Goal: Task Accomplishment & Management: Manage account settings

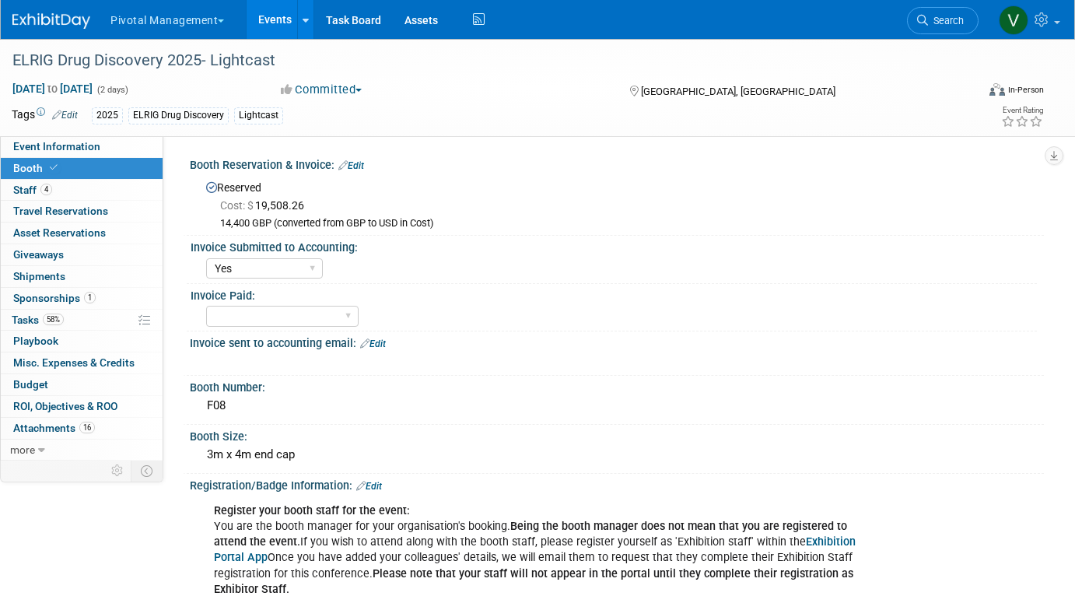
select select "Yes"
click at [261, 24] on link "Events" at bounding box center [275, 19] width 57 height 39
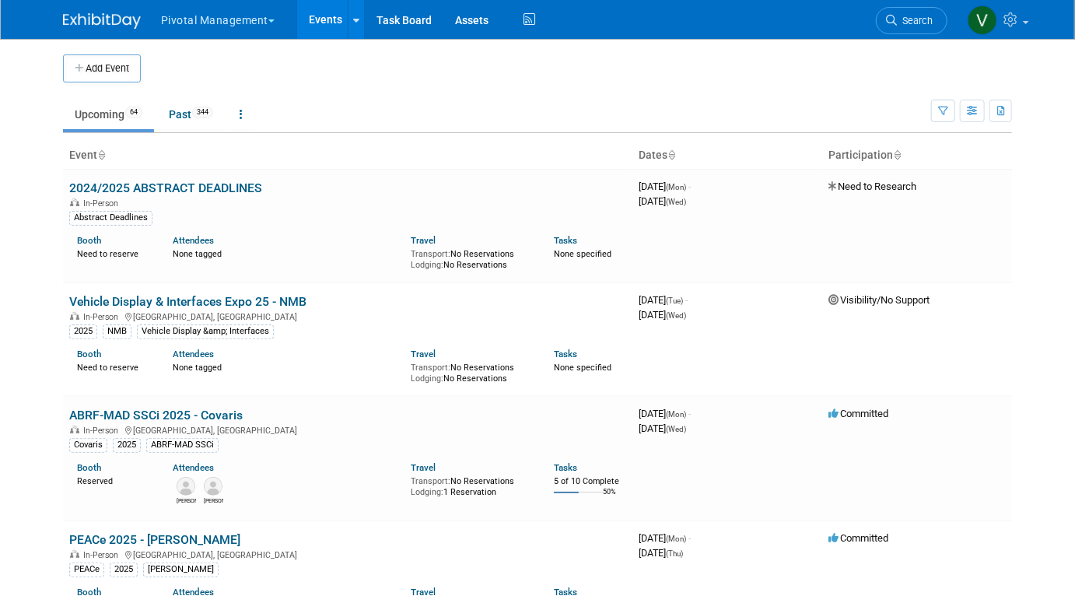
scroll to position [367, 0]
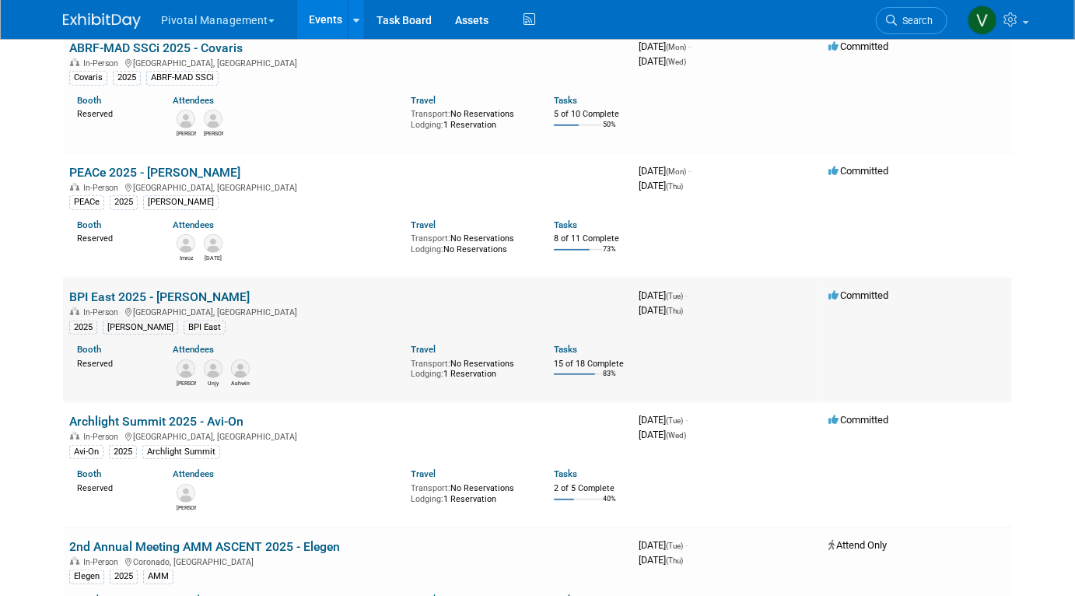
click at [156, 297] on link "BPI East 2025 - [PERSON_NAME]" at bounding box center [159, 296] width 180 height 15
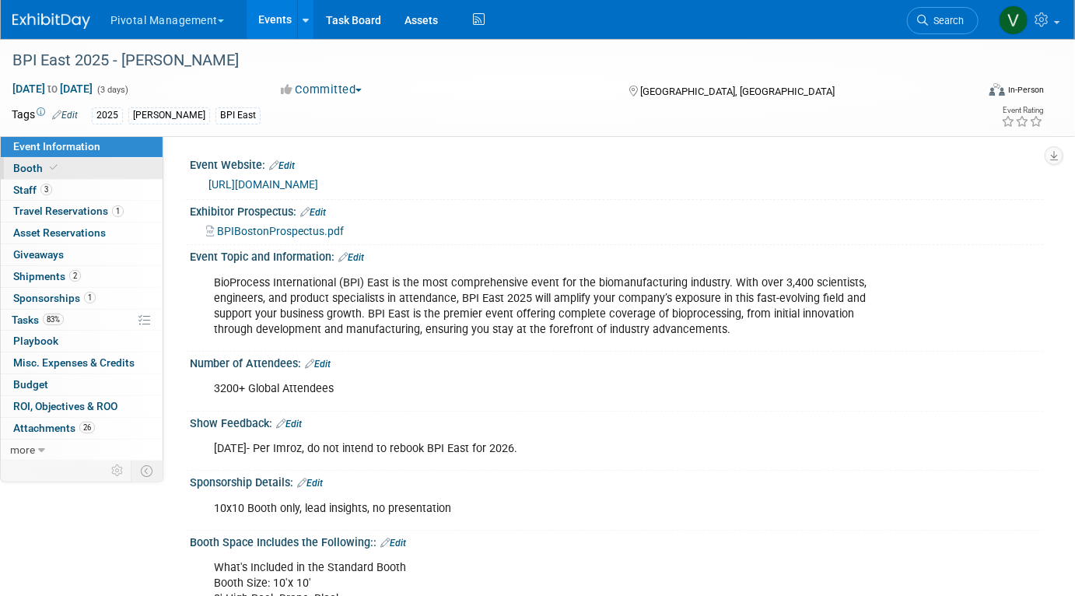
click at [117, 168] on link "Booth" at bounding box center [82, 168] width 162 height 21
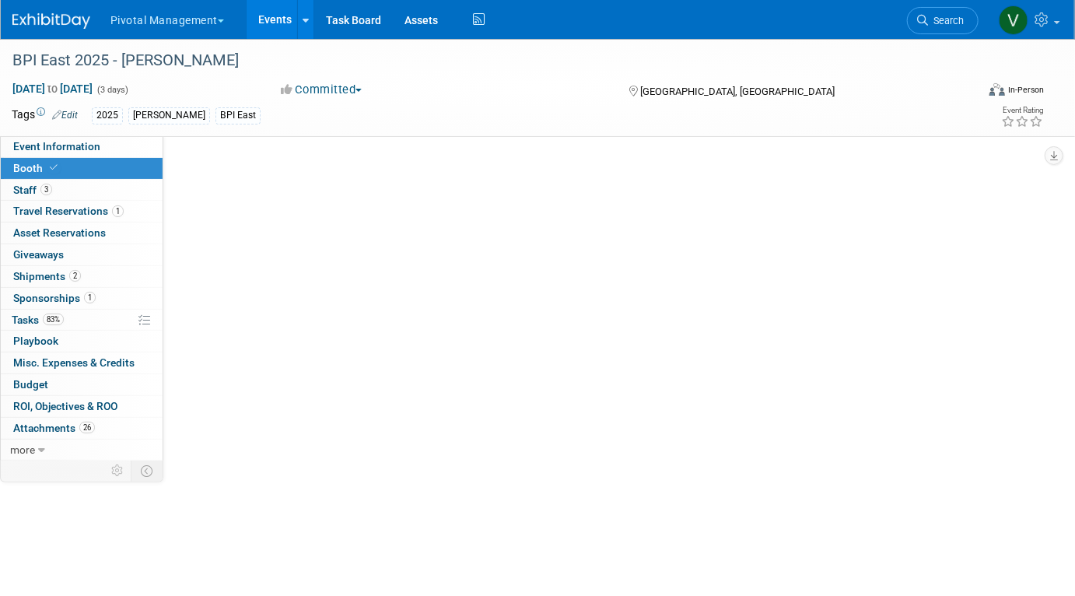
select select "Yes"
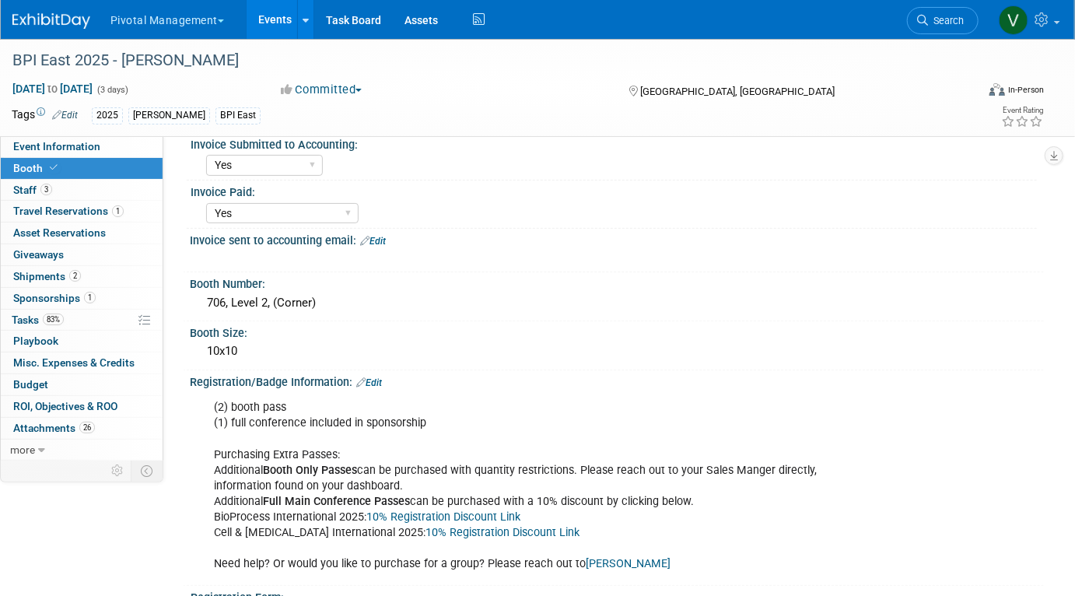
scroll to position [177, 0]
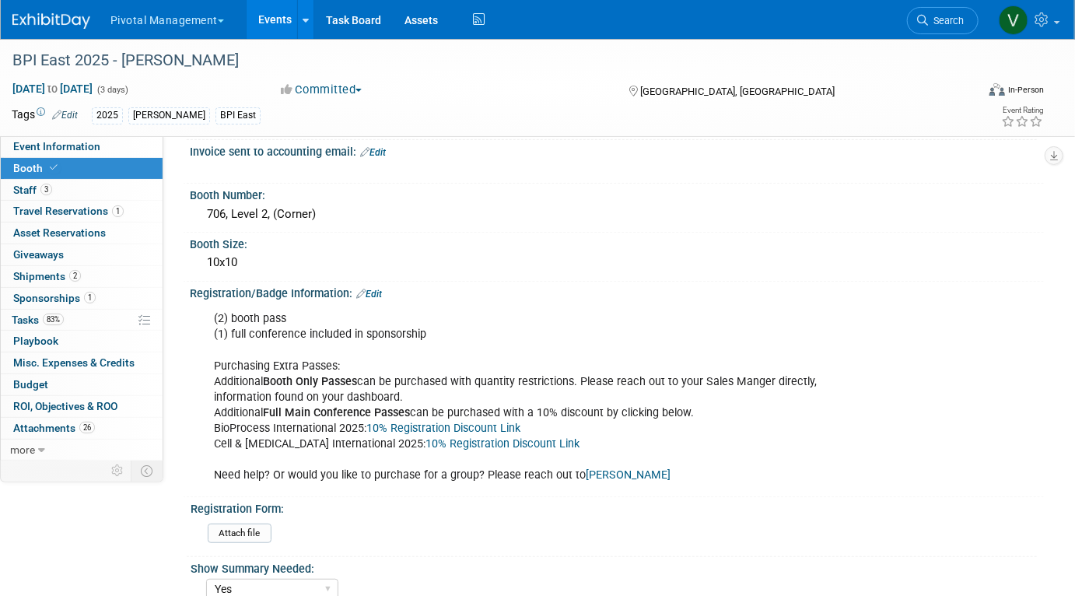
click at [378, 292] on link "Edit" at bounding box center [369, 294] width 26 height 11
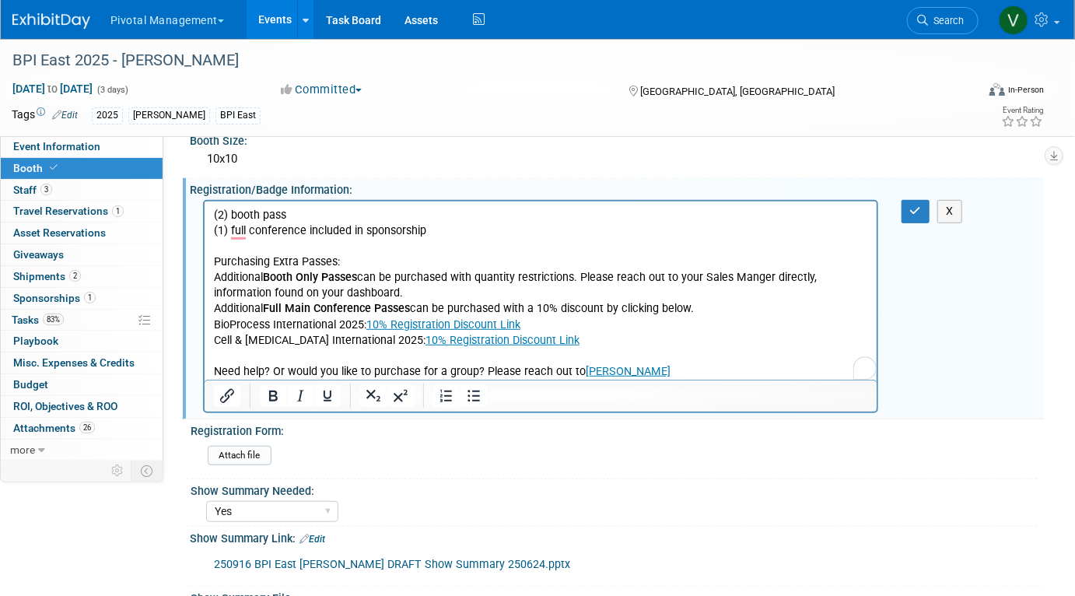
scroll to position [287, 0]
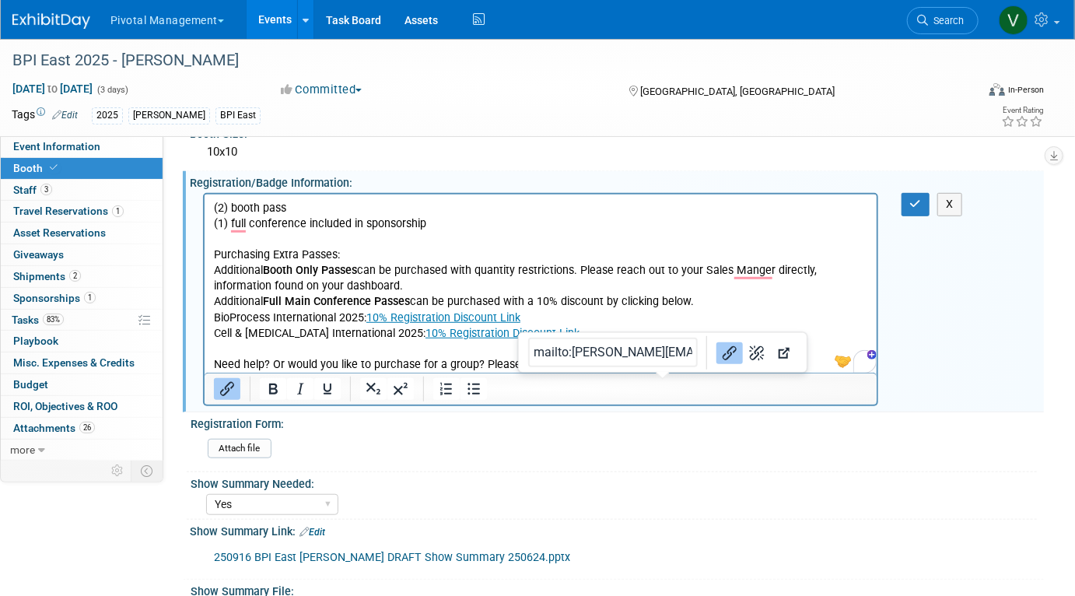
click at [674, 365] on p "(2) booth pass (1) full conference included in sponsorship Purchasing Extra Pas…" at bounding box center [540, 287] width 654 height 172
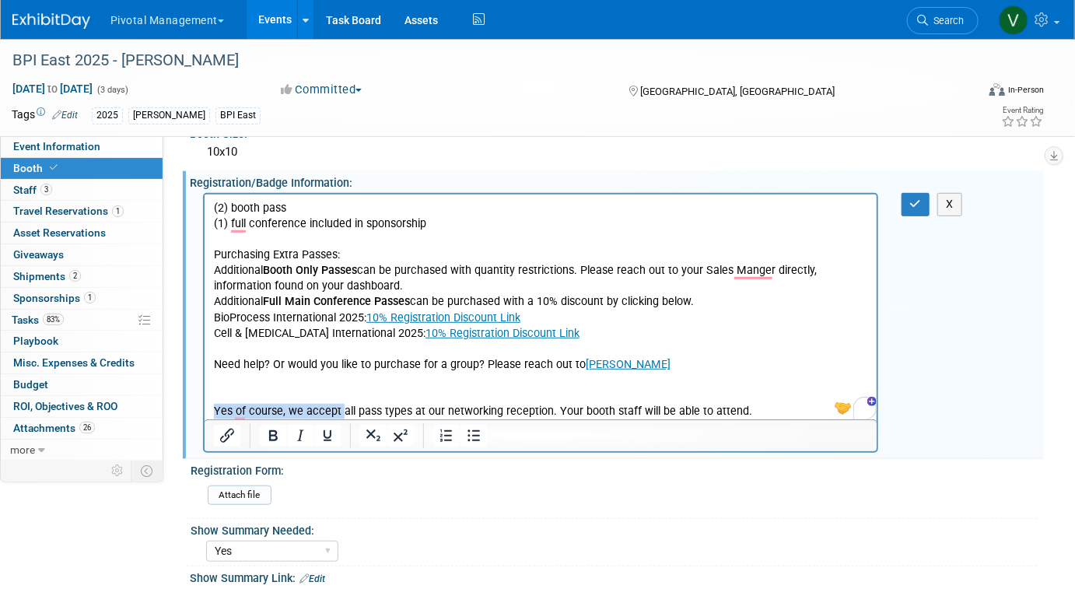
drag, startPoint x: 215, startPoint y: 409, endPoint x: 341, endPoint y: 404, distance: 126.1
click at [341, 404] on p "Yes of course, we accept all pass types at our networking reception. Your booth…" at bounding box center [540, 412] width 654 height 16
click at [657, 400] on p "To enrich screen reader interactions, please activate Accessibility in Grammarl…" at bounding box center [540, 396] width 654 height 16
click at [651, 403] on p "To enrich screen reader interactions, please activate Accessibility in Grammarl…" at bounding box center [540, 396] width 654 height 16
click at [634, 418] on p "All pass types at our networking reception. Your booth staff will be able to at…" at bounding box center [540, 412] width 654 height 16
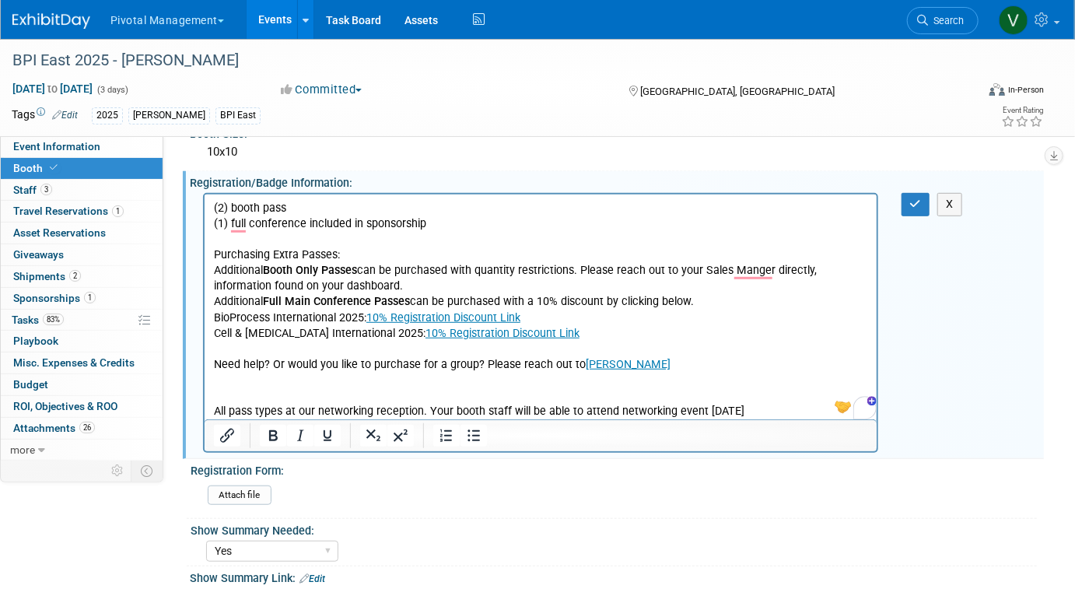
click at [786, 408] on p "All pass types at our networking reception. Your booth staff will be able to at…" at bounding box center [540, 412] width 654 height 16
click at [912, 208] on icon "button" at bounding box center [916, 203] width 12 height 11
